Goal: Find specific page/section: Find specific page/section

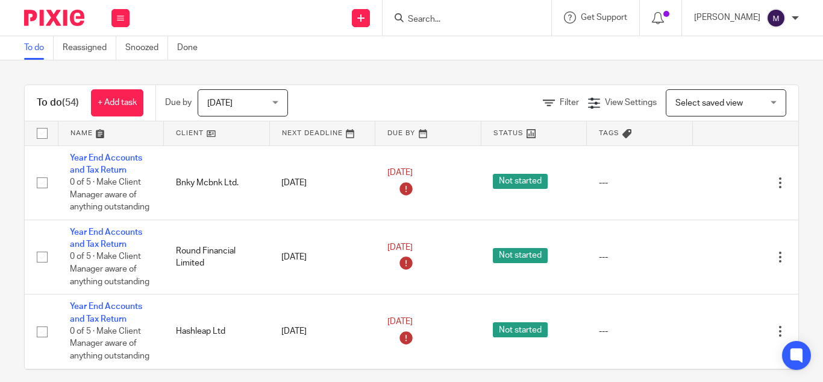
click at [471, 19] on input "Search" at bounding box center [461, 19] width 108 height 11
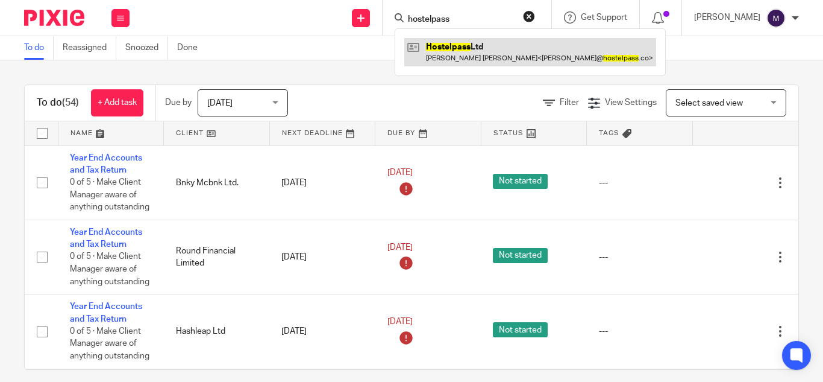
type input "hostelpass"
click at [465, 59] on link at bounding box center [530, 52] width 252 height 28
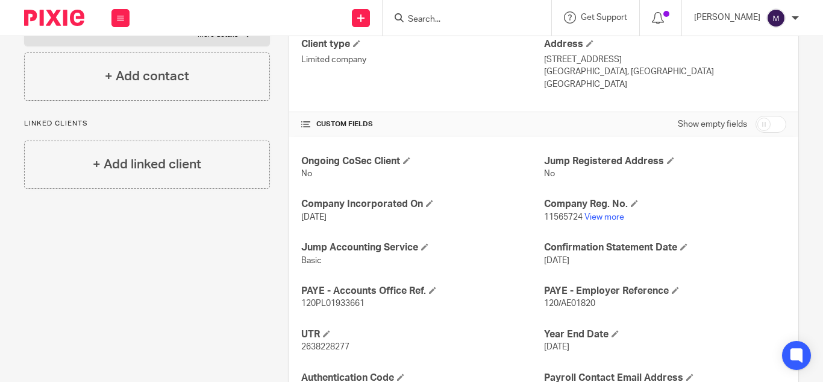
scroll to position [362, 0]
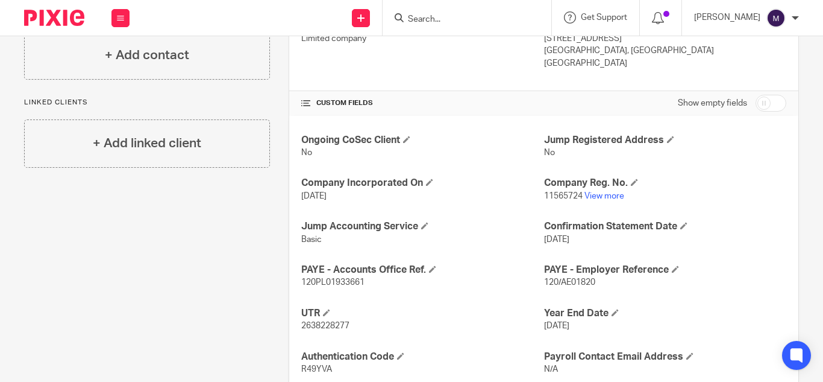
click at [574, 192] on span "11565724" at bounding box center [563, 196] width 39 height 8
click at [585, 192] on link "View more" at bounding box center [605, 196] width 40 height 8
